Goal: Task Accomplishment & Management: Use online tool/utility

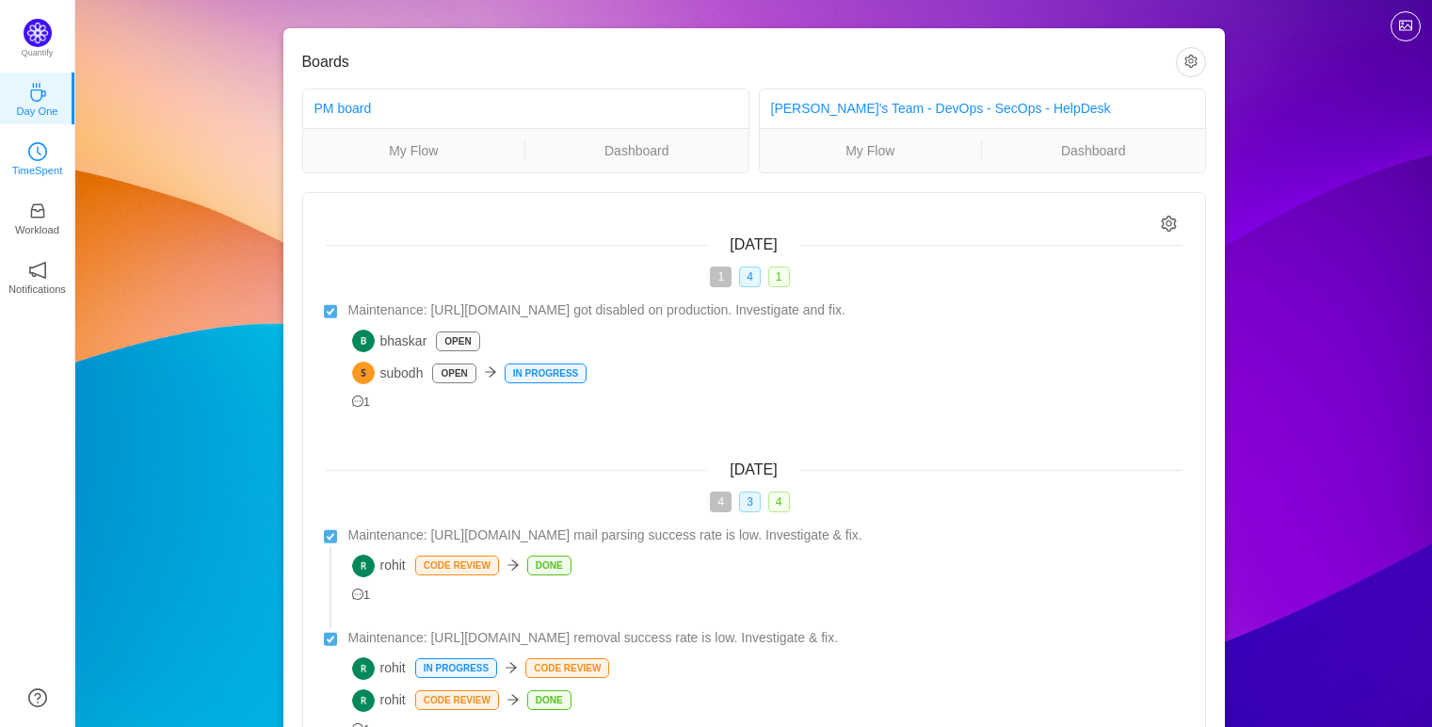
click at [48, 164] on p "TimeSpent" at bounding box center [37, 170] width 51 height 17
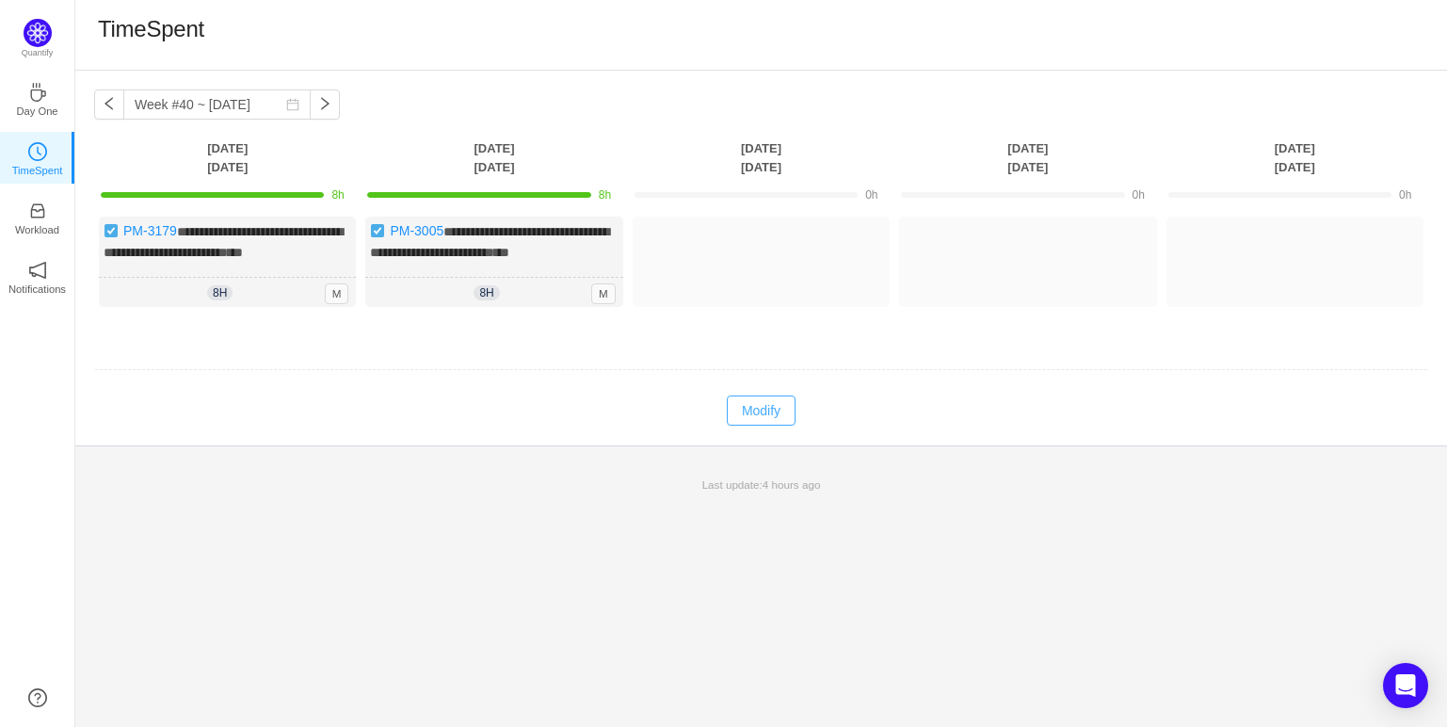
click at [749, 426] on button "Modify" at bounding box center [761, 410] width 69 height 30
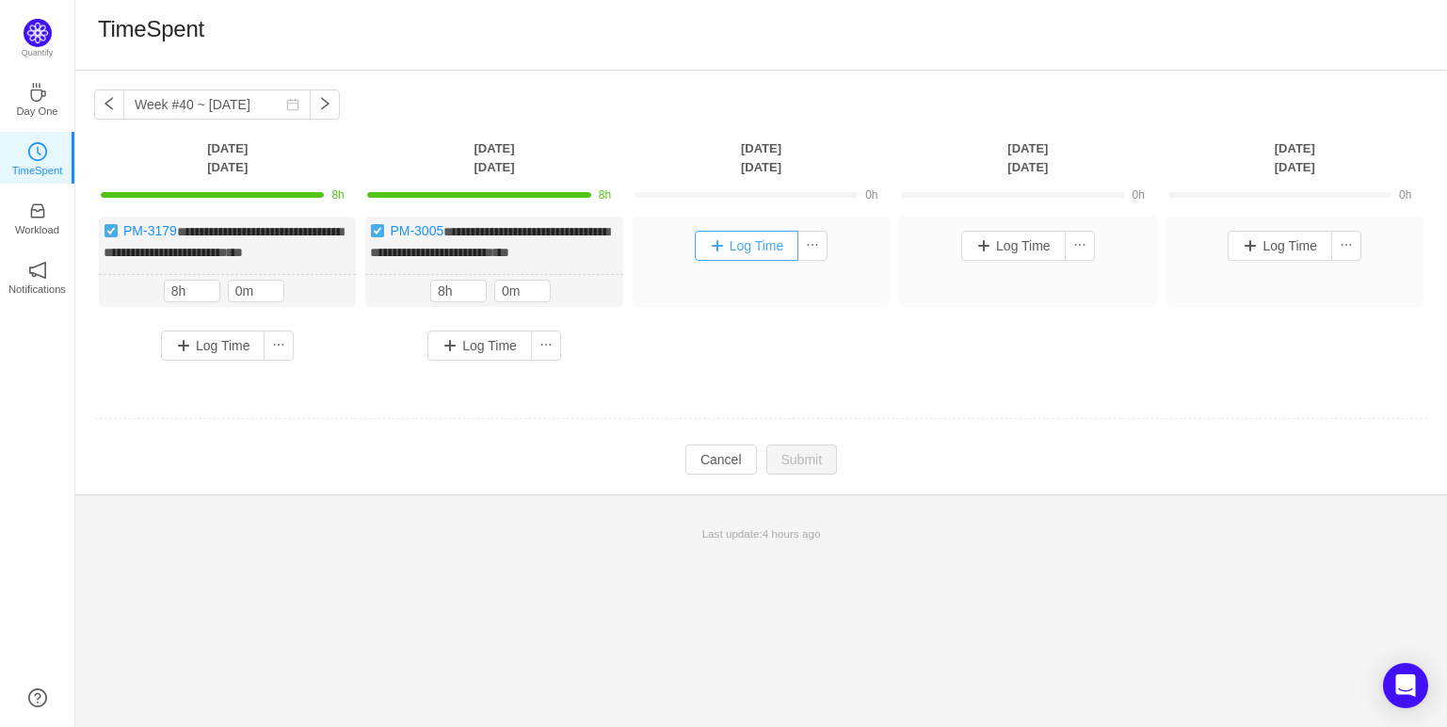
click at [754, 250] on button "Log Time" at bounding box center [747, 246] width 105 height 30
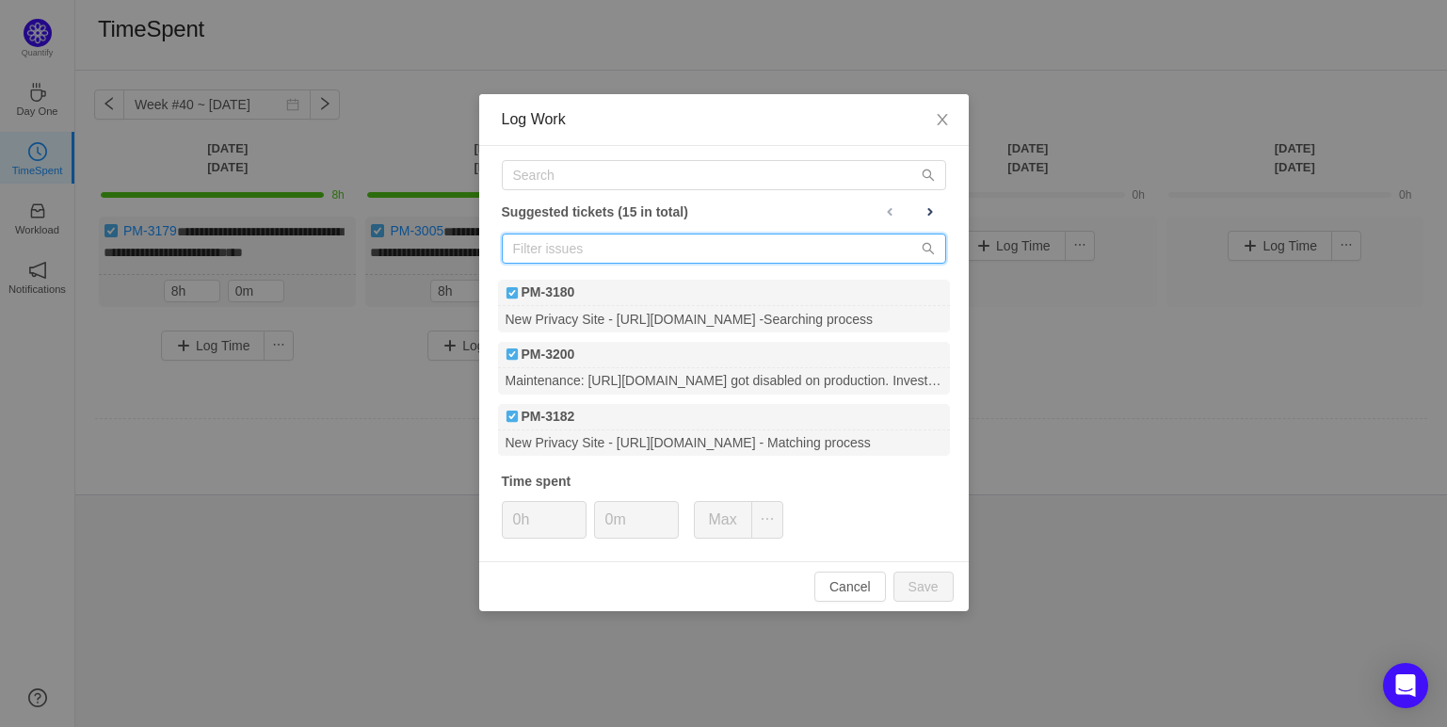
click at [730, 243] on input "text" at bounding box center [724, 248] width 444 height 30
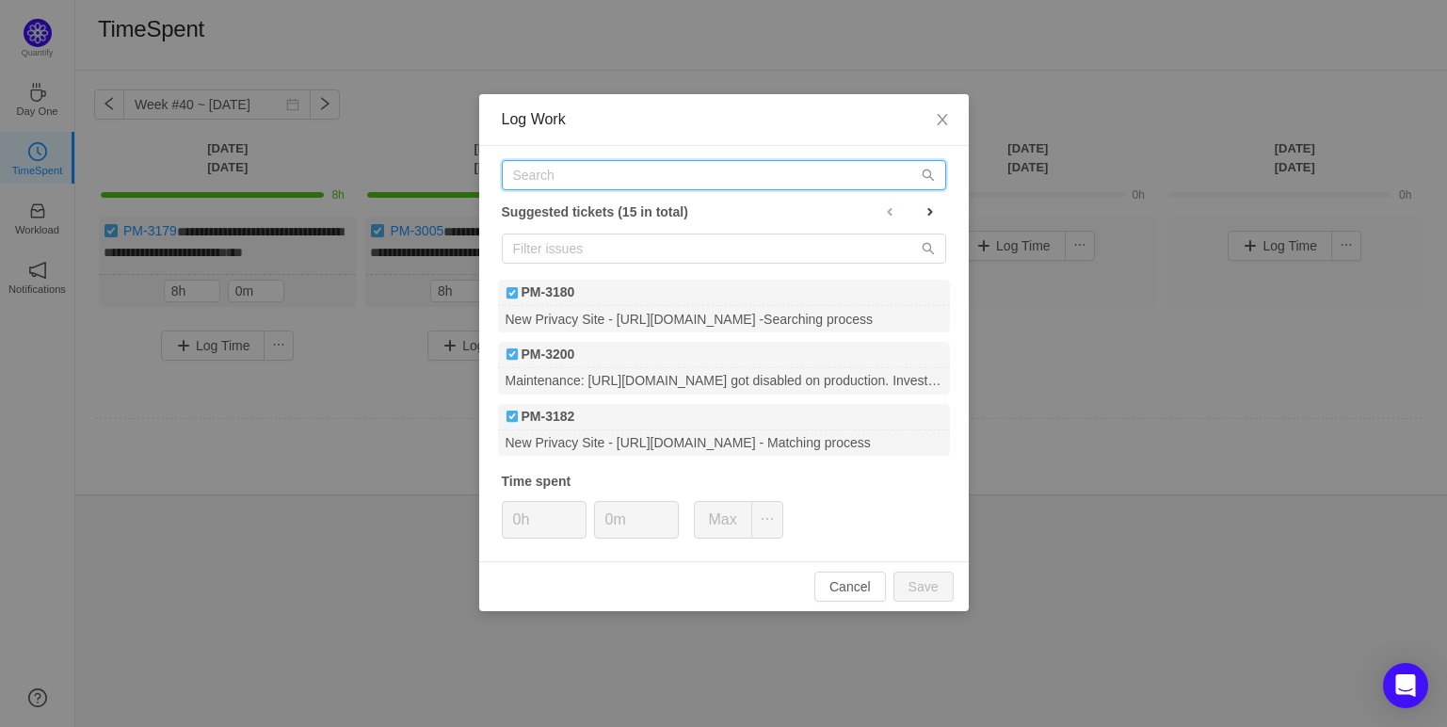
click at [729, 174] on input "text" at bounding box center [724, 175] width 444 height 30
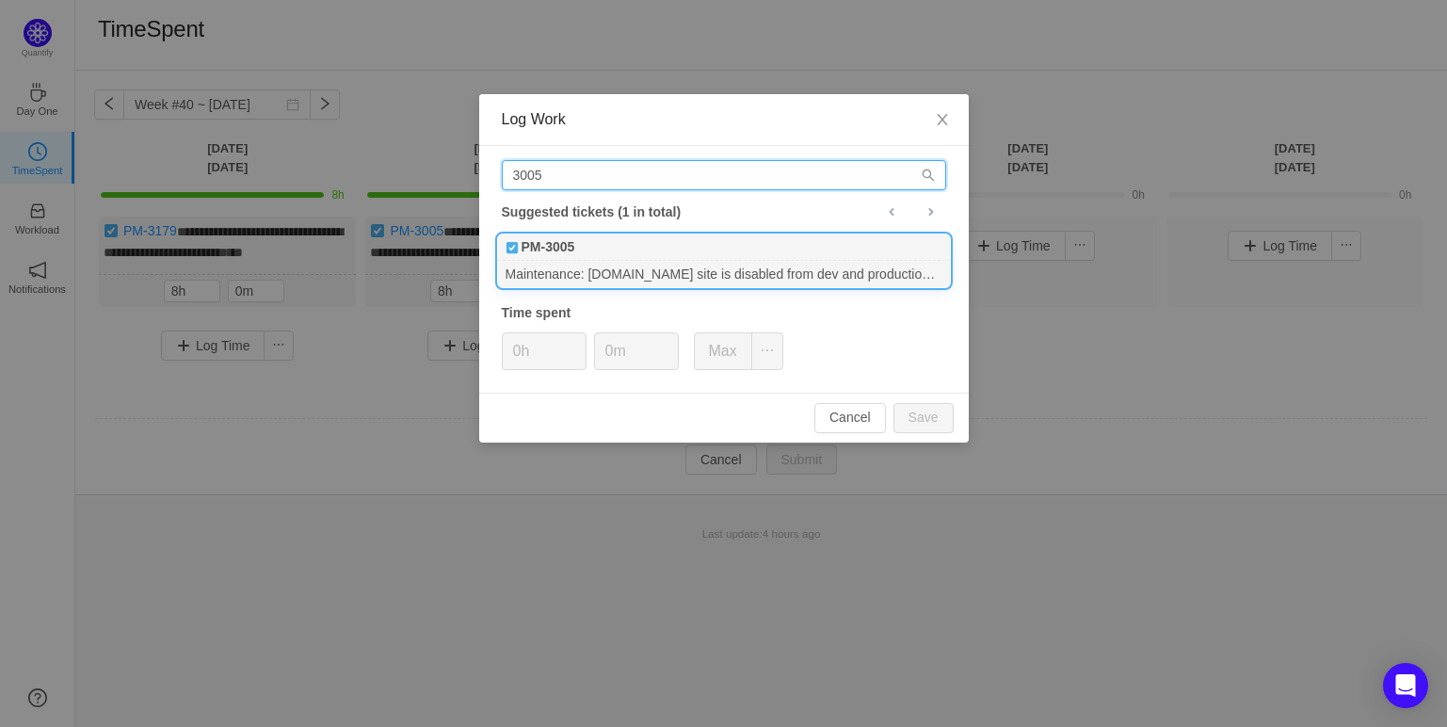
type input "3005"
click at [675, 258] on div "PM-3005" at bounding box center [724, 247] width 452 height 26
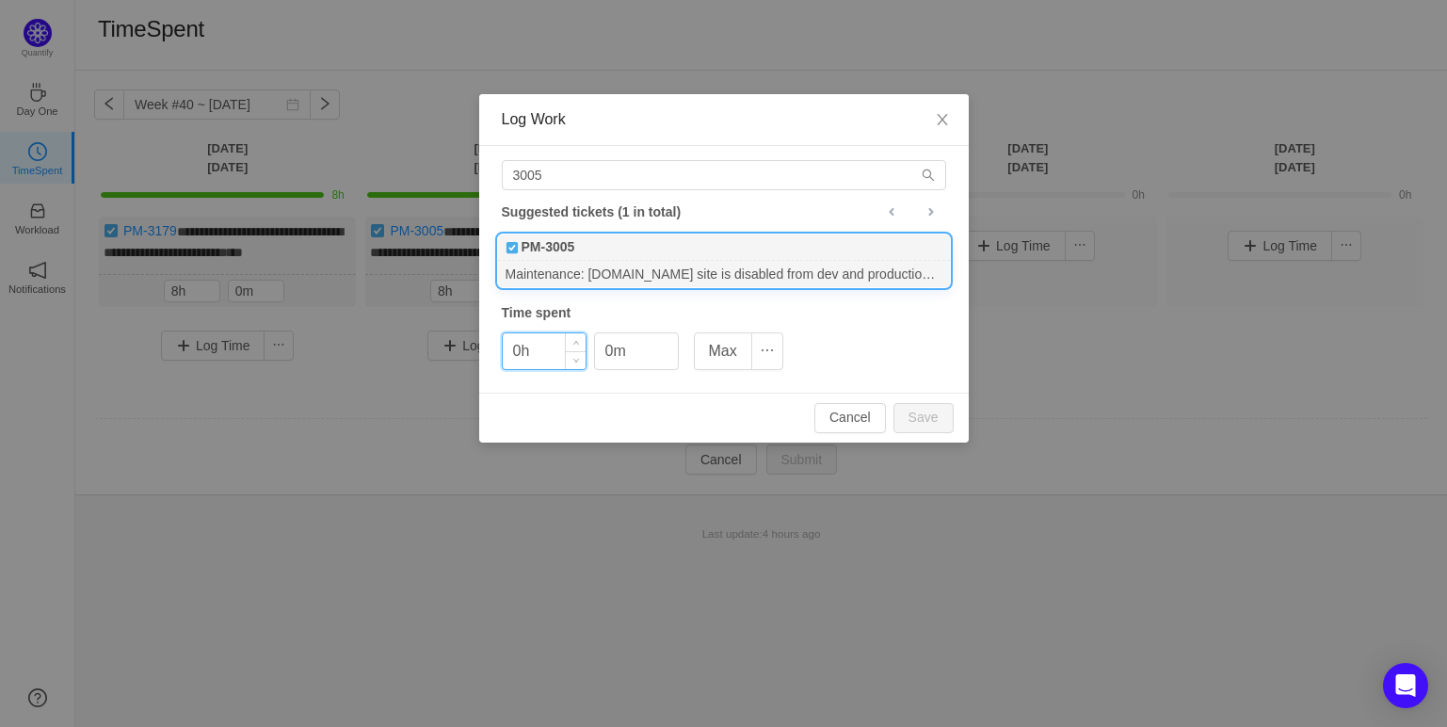
click at [523, 358] on input "0h" at bounding box center [544, 351] width 83 height 36
click at [926, 403] on button "Save" at bounding box center [923, 418] width 60 height 30
type input "0h"
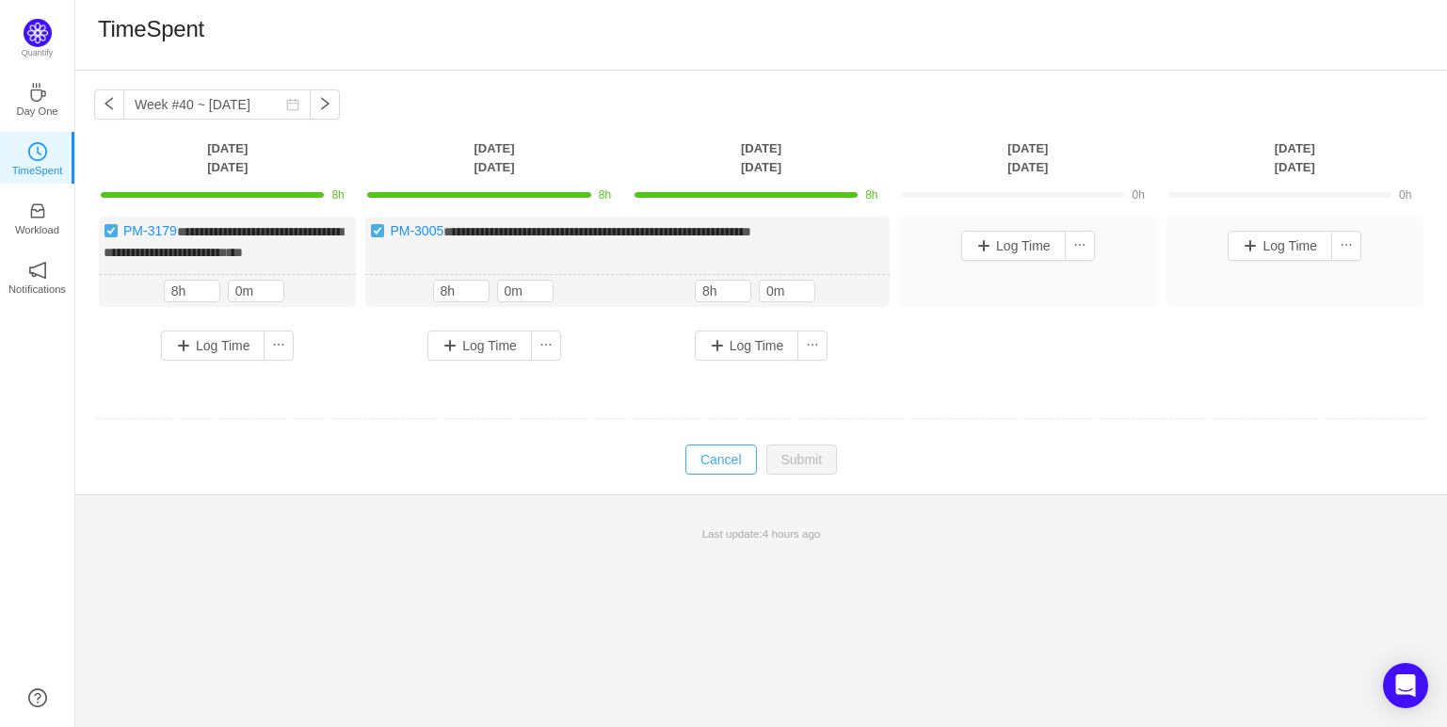
click at [719, 475] on button "Cancel" at bounding box center [721, 459] width 72 height 30
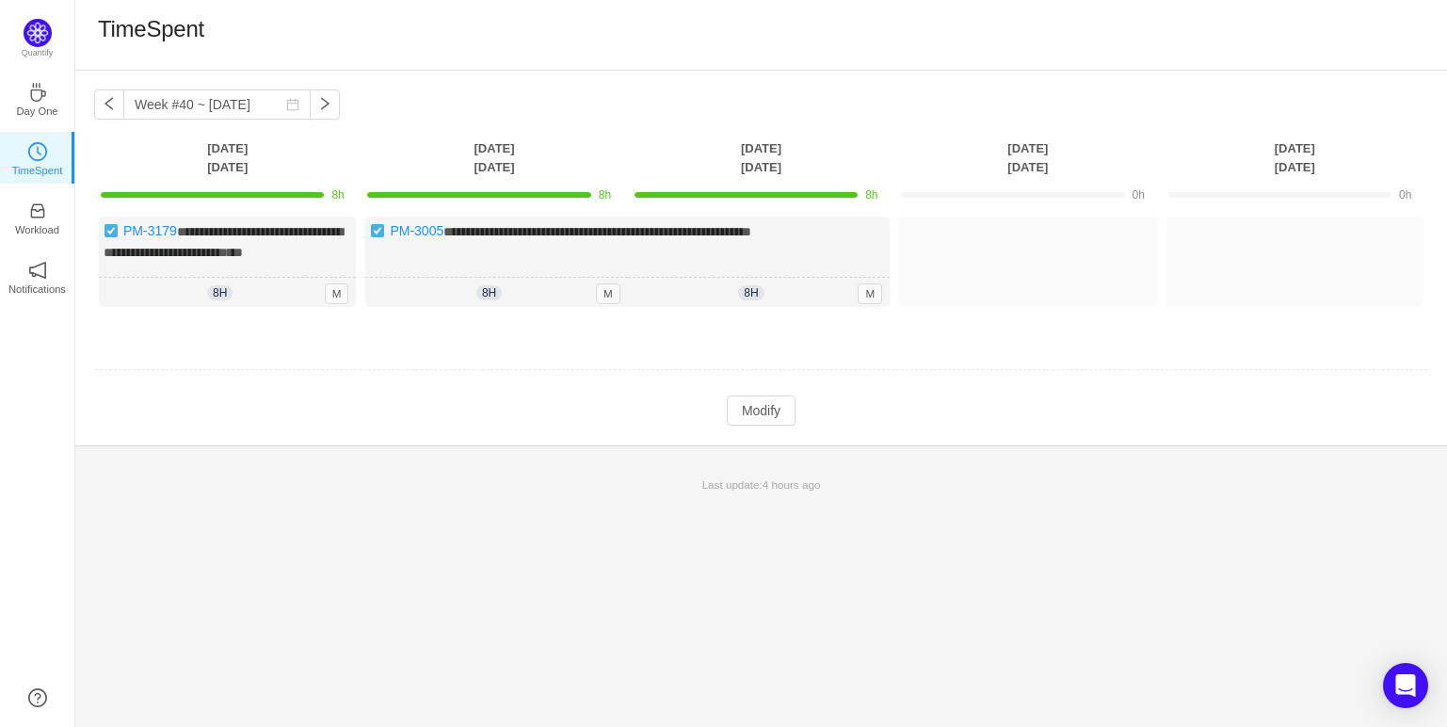
click at [999, 427] on td "Modify Cancel Submit" at bounding box center [761, 410] width 1334 height 32
click at [902, 381] on td at bounding box center [761, 370] width 1334 height 48
click at [813, 72] on div "**********" at bounding box center [761, 258] width 1372 height 375
